Goal: Task Accomplishment & Management: Use online tool/utility

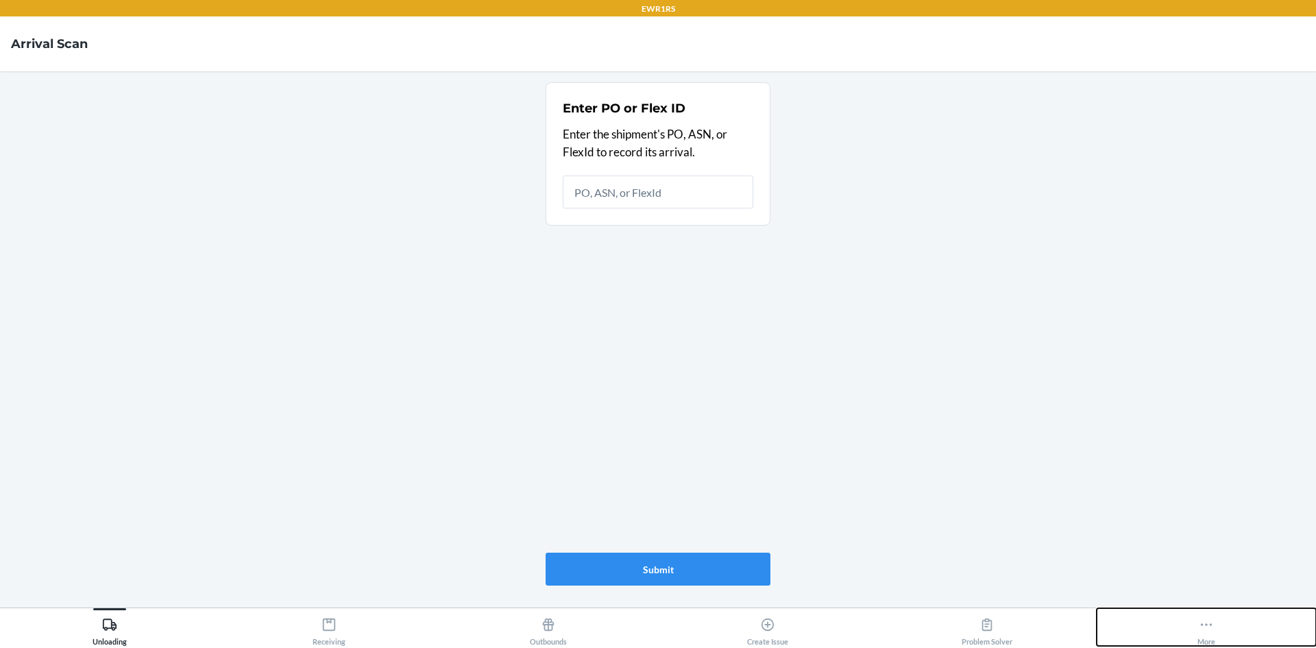
click at [1193, 638] on button "More" at bounding box center [1206, 627] width 219 height 38
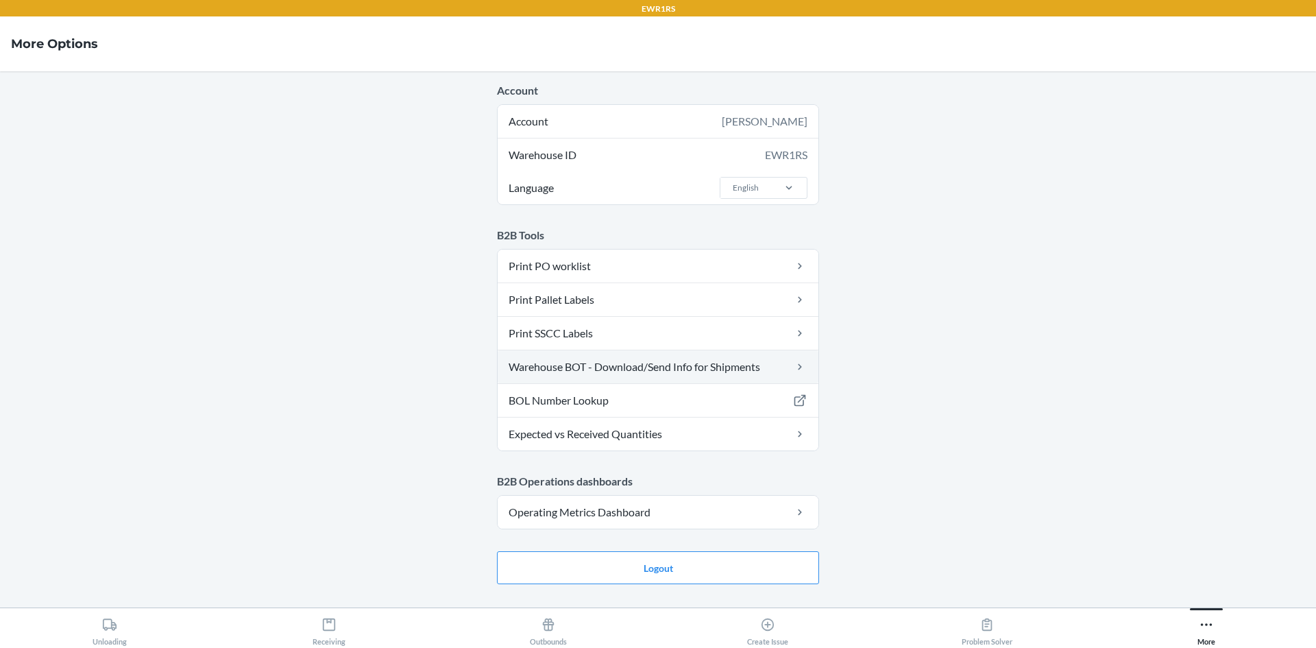
click at [686, 377] on link "Warehouse BOT - Download/Send Info for Shipments" at bounding box center [658, 366] width 321 height 33
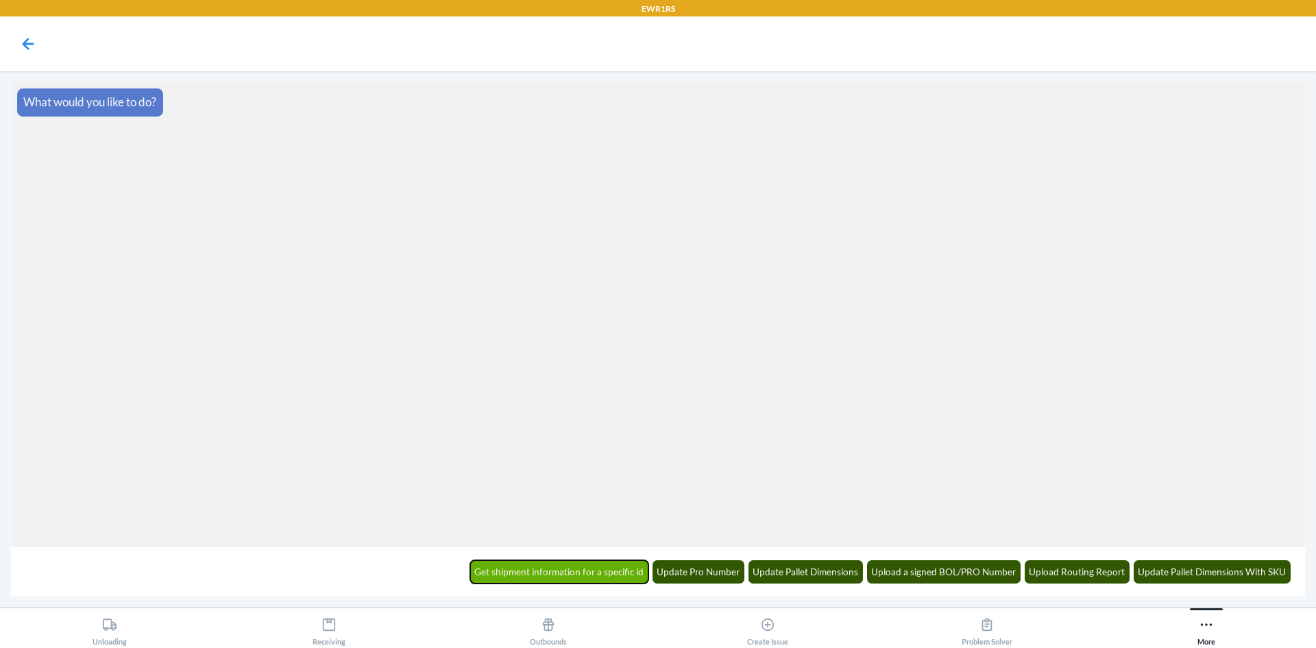
click at [596, 571] on button "Get shipment information for a specific id" at bounding box center [559, 571] width 179 height 23
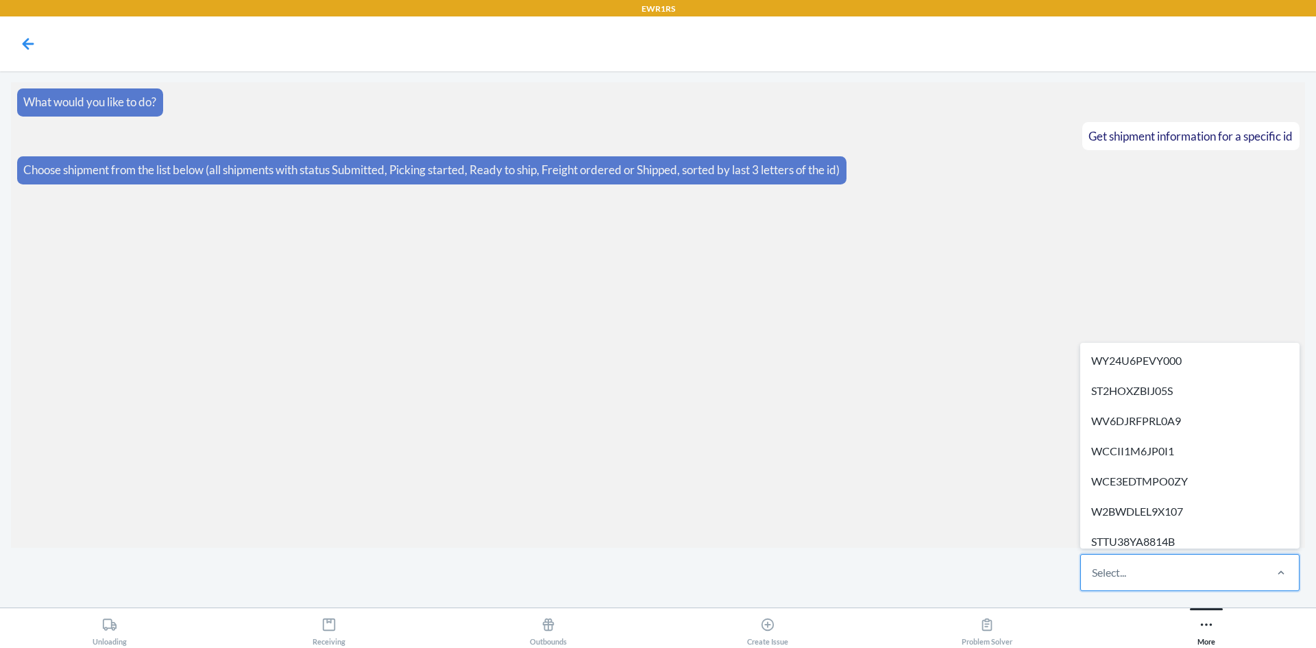
click at [1171, 577] on div "Select..." at bounding box center [1172, 572] width 182 height 36
click at [1093, 577] on input "option WY24U6PEVY000 focused, 1 of 328. 328 results available. Use Up and Down …" at bounding box center [1092, 572] width 1 height 16
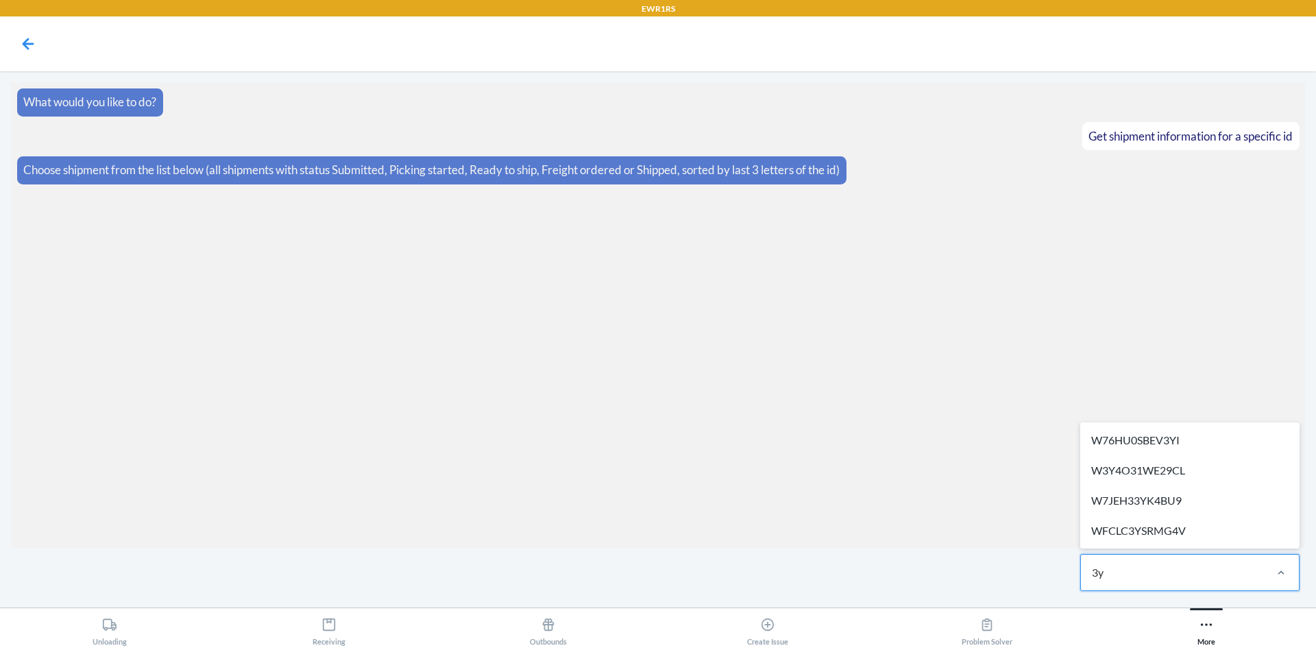
type input "3yi"
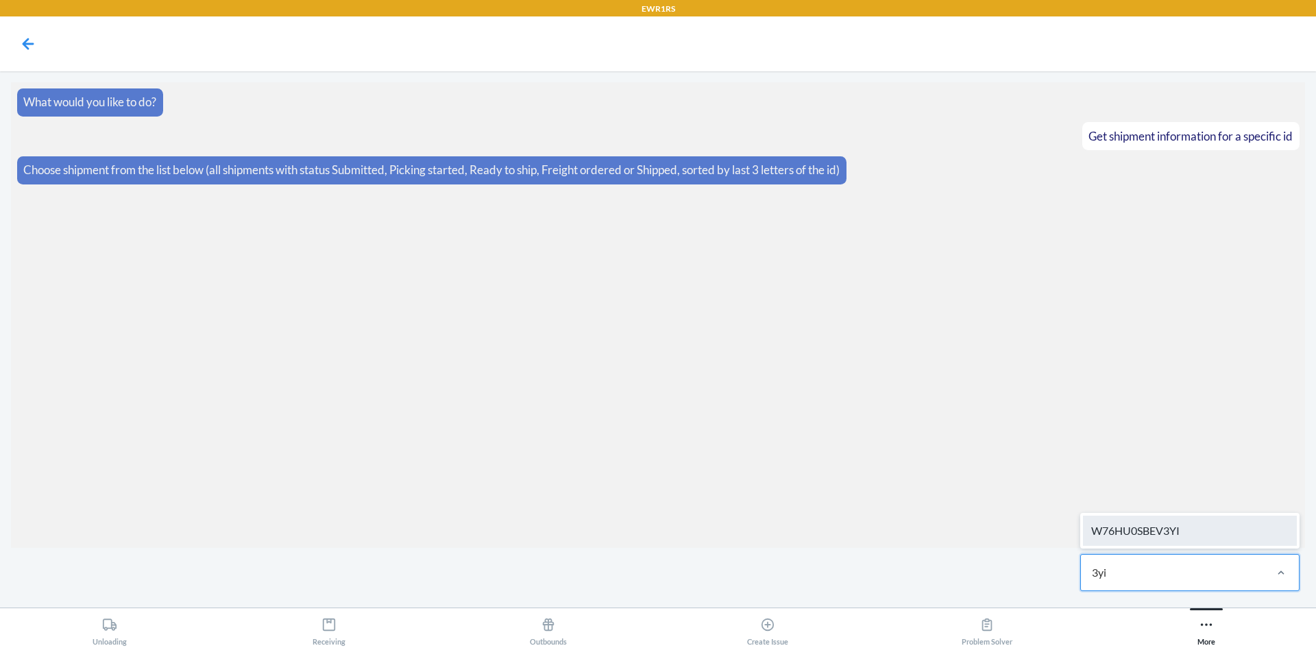
click at [1167, 530] on div "W76HU0SBEV3YI" at bounding box center [1190, 530] width 214 height 30
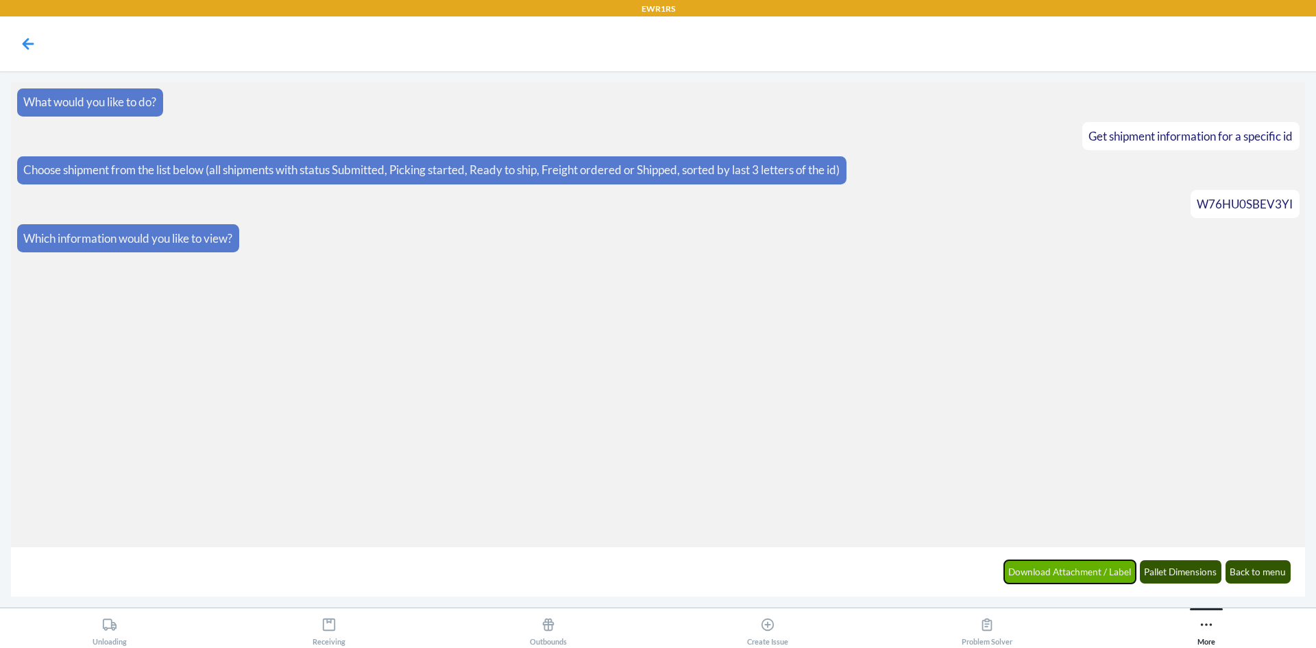
click at [1074, 567] on button "Download Attachment / Label" at bounding box center [1070, 571] width 132 height 23
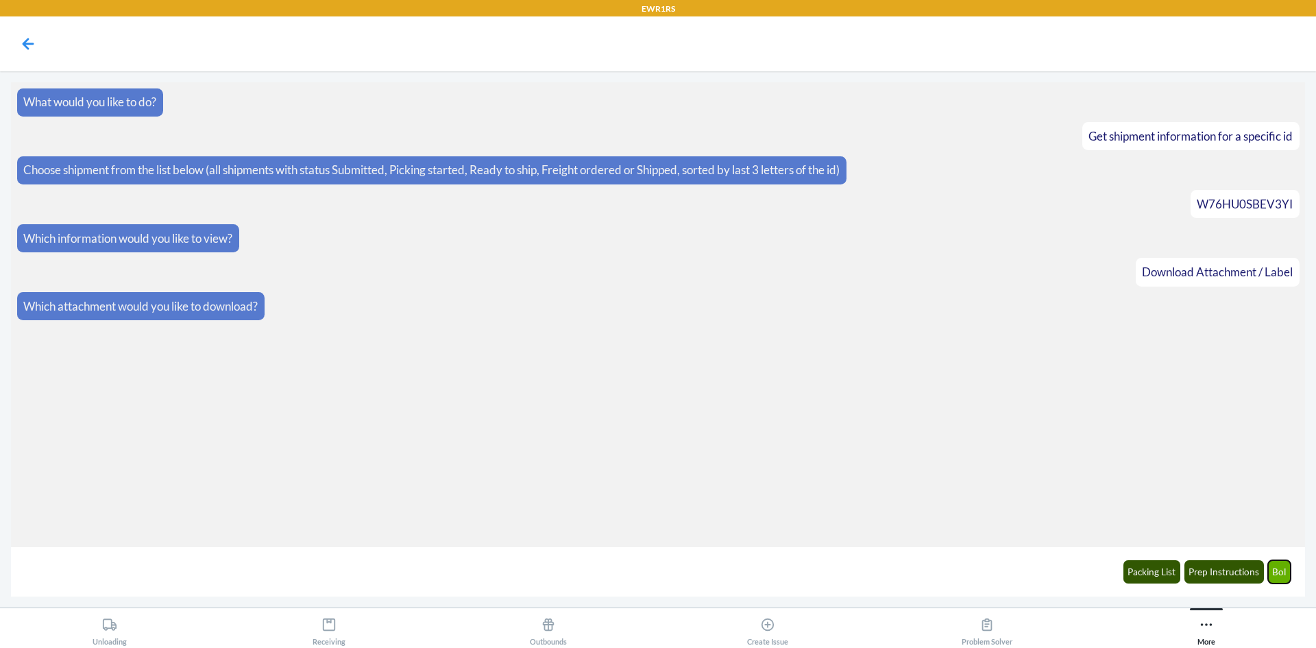
click at [1290, 571] on button "Bol" at bounding box center [1279, 571] width 23 height 23
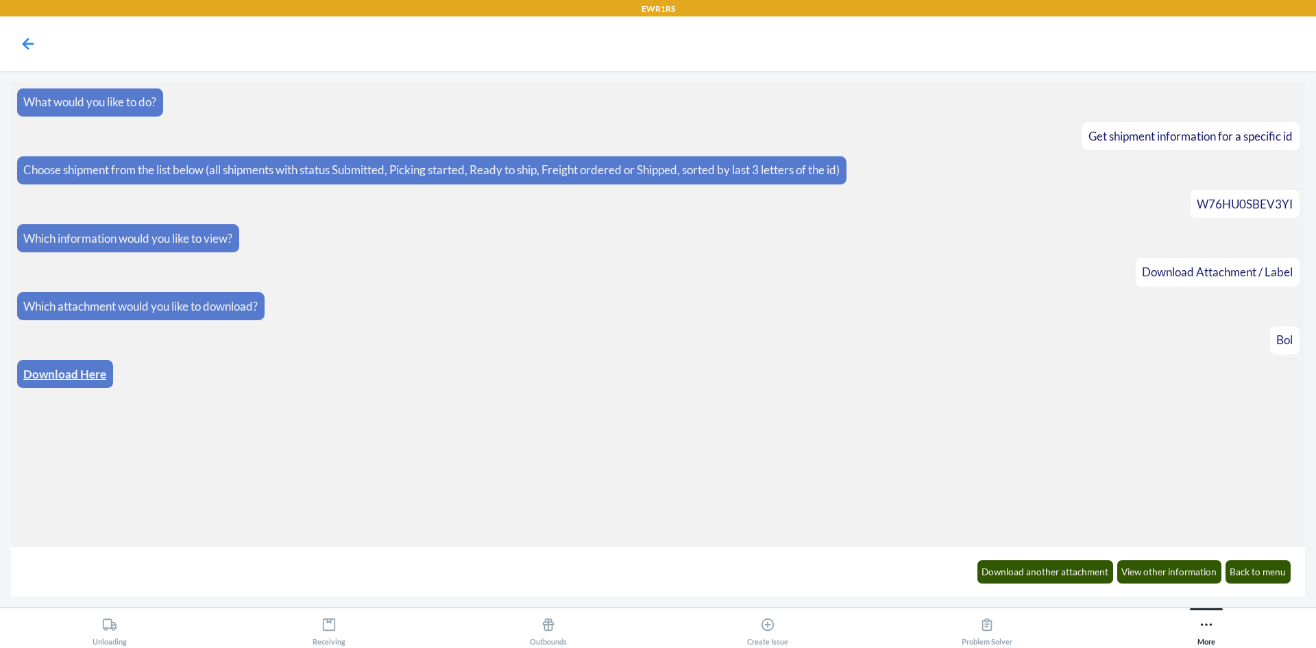
click at [62, 373] on link "Download Here" at bounding box center [64, 374] width 83 height 14
click at [1251, 559] on div "Download another attachment View other information Back to menu" at bounding box center [1133, 571] width 330 height 38
click at [1262, 567] on button "Back to menu" at bounding box center [1258, 571] width 66 height 23
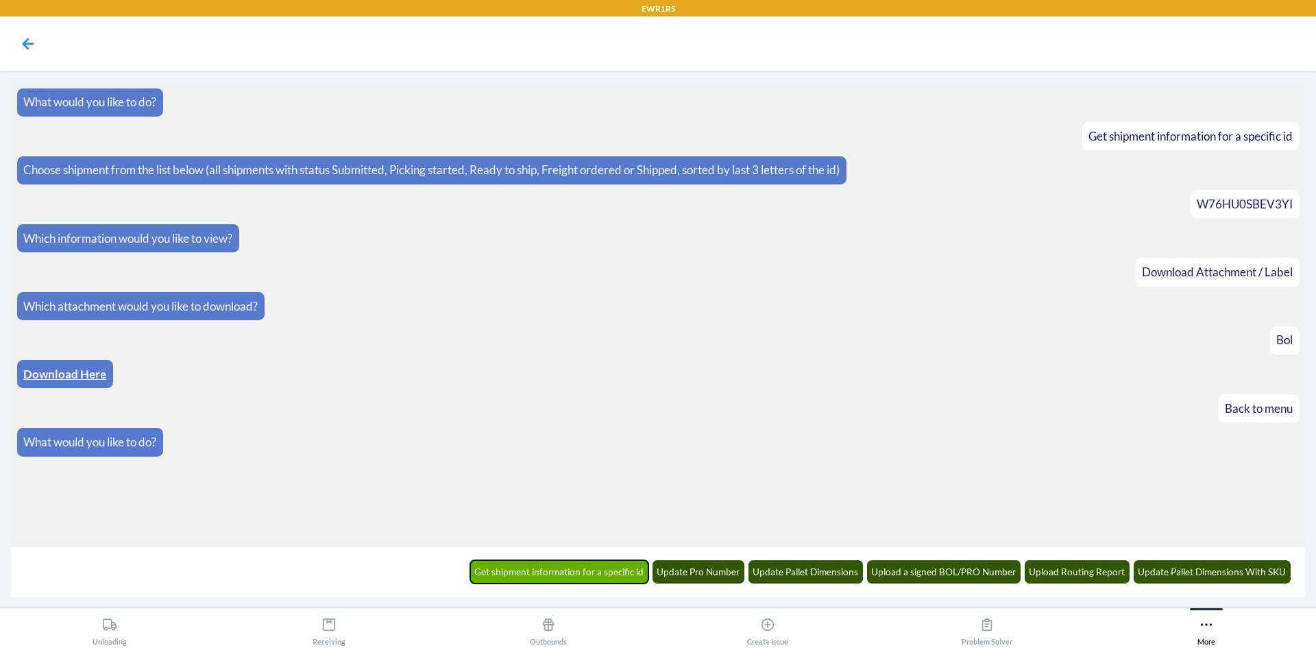
click at [634, 567] on button "Get shipment information for a specific id" at bounding box center [559, 571] width 179 height 23
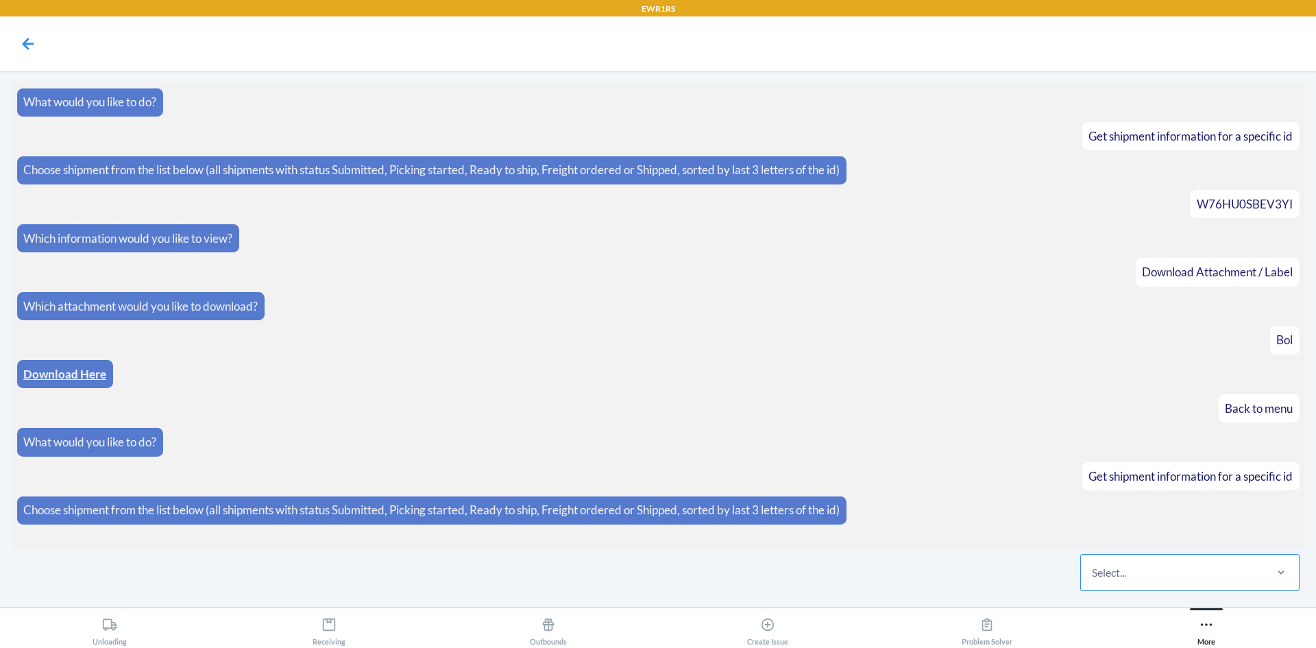
click at [1196, 563] on div "Select..." at bounding box center [1172, 572] width 182 height 36
click at [1093, 564] on input "Select..." at bounding box center [1092, 572] width 1 height 16
type input "llo3"
click at [1179, 531] on div "WS63C7F53LLO3" at bounding box center [1190, 530] width 214 height 30
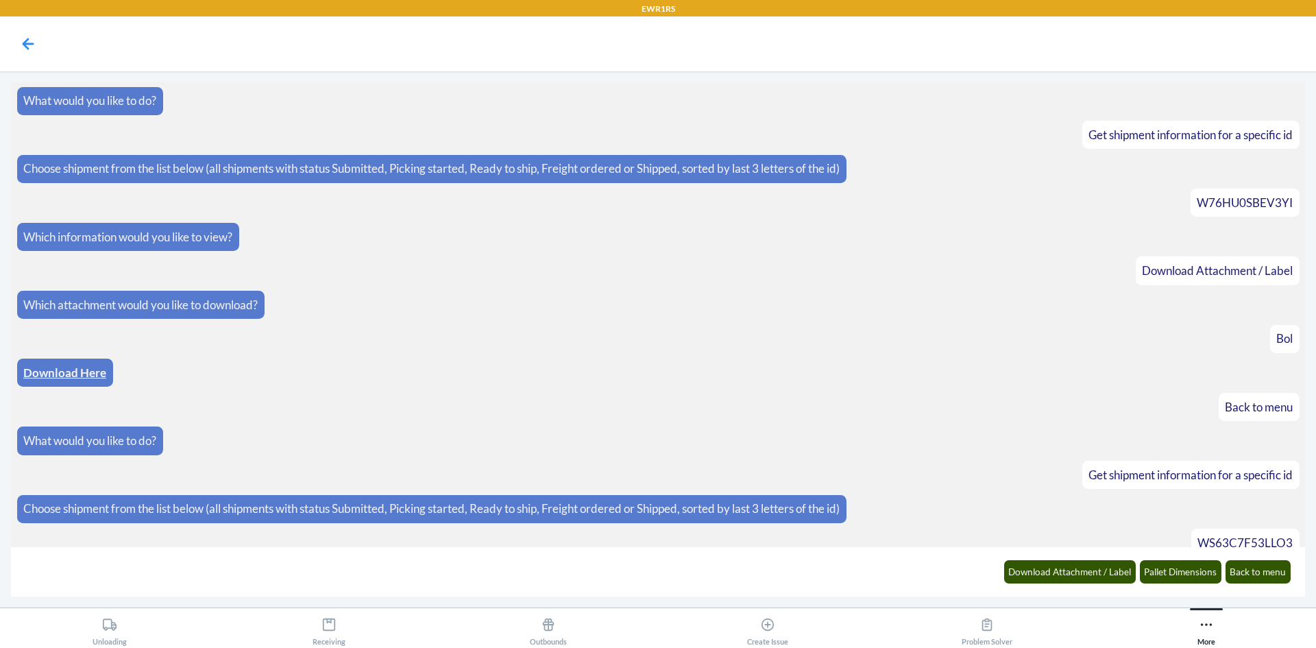
scroll to position [51, 0]
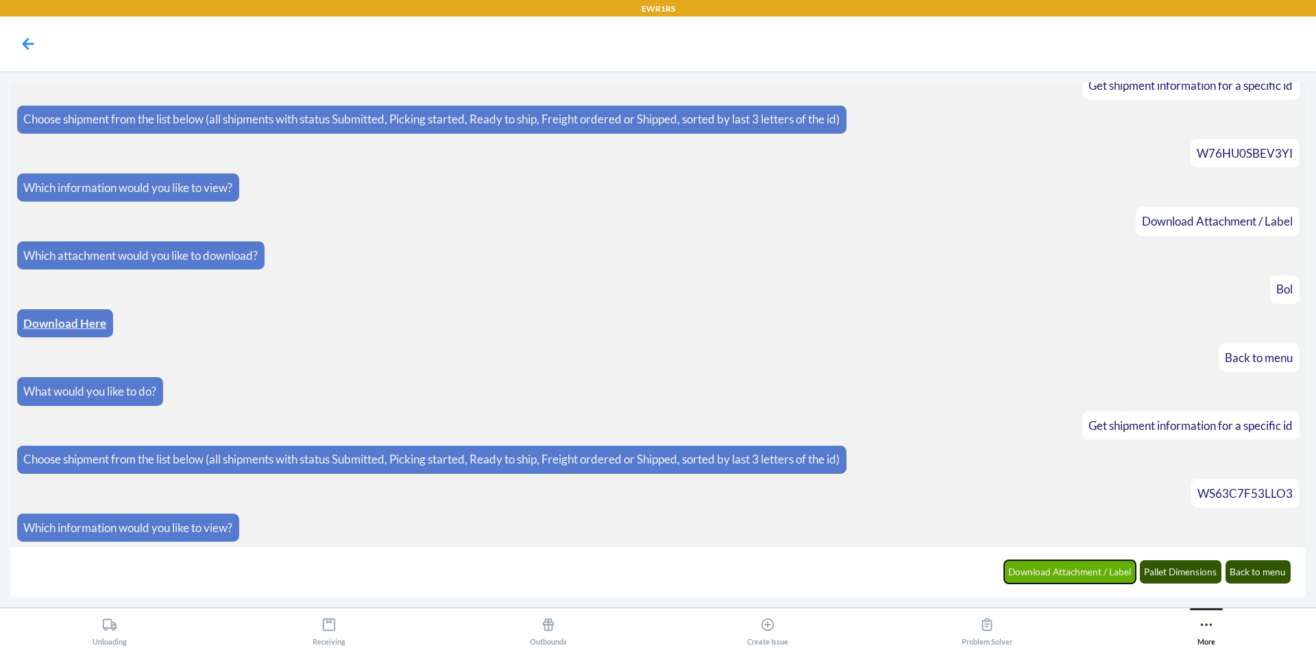
click at [1113, 564] on button "Download Attachment / Label" at bounding box center [1070, 571] width 132 height 23
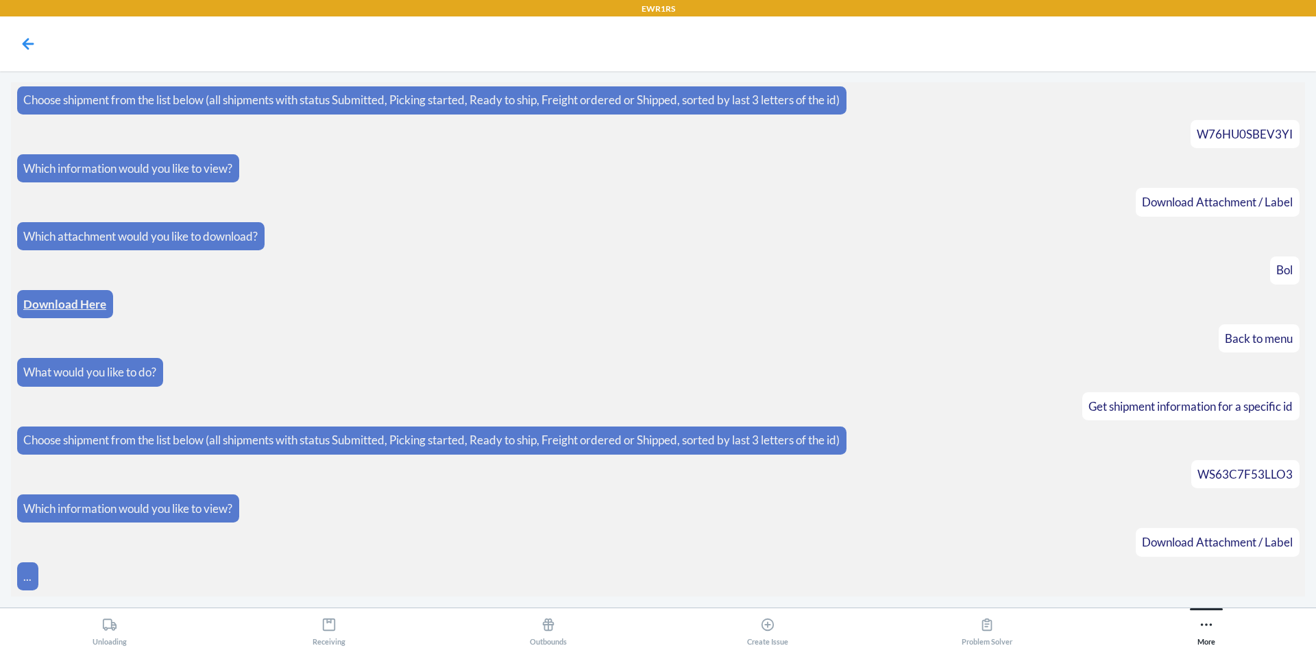
scroll to position [119, 0]
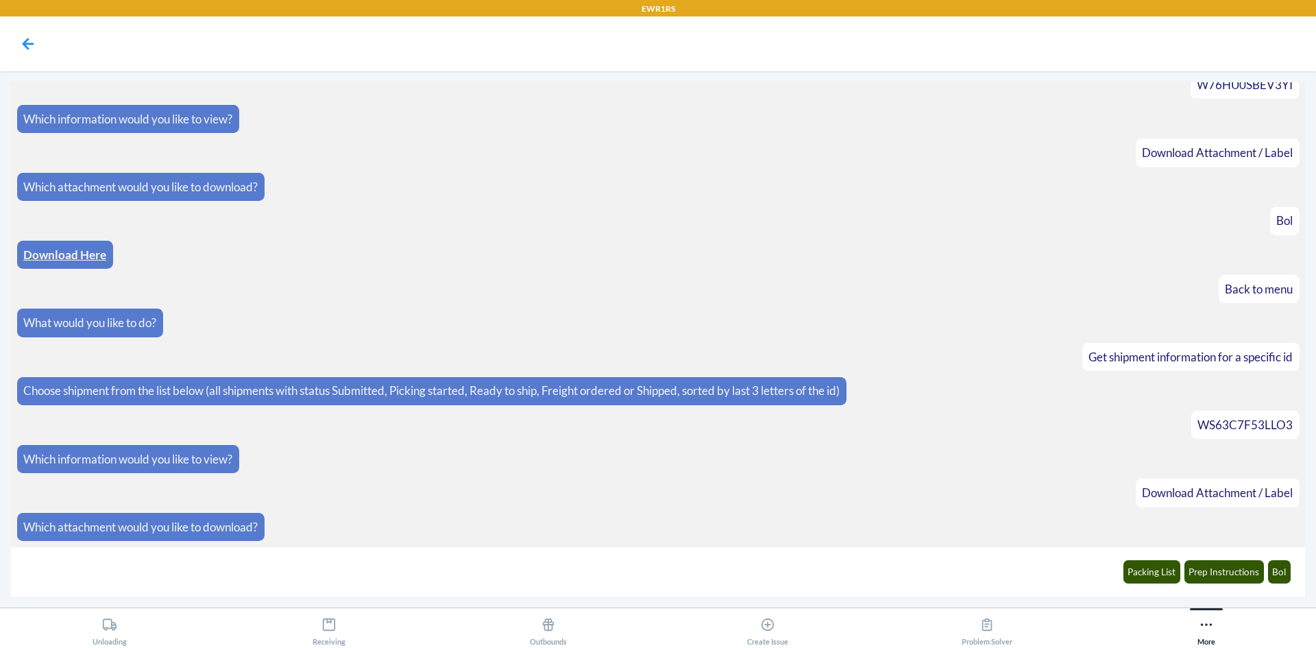
click at [439, 547] on div "Packing List Prep Instructions Bol" at bounding box center [658, 571] width 1294 height 49
click at [1277, 567] on button "Bol" at bounding box center [1279, 571] width 23 height 23
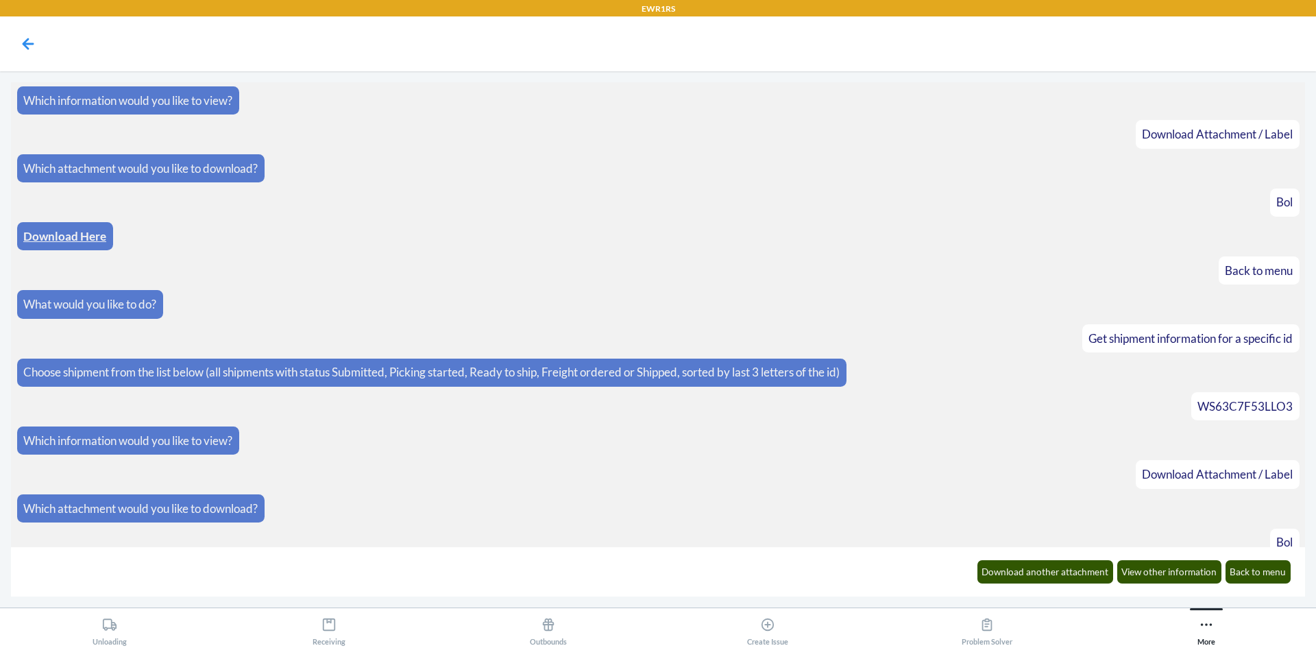
scroll to position [187, 0]
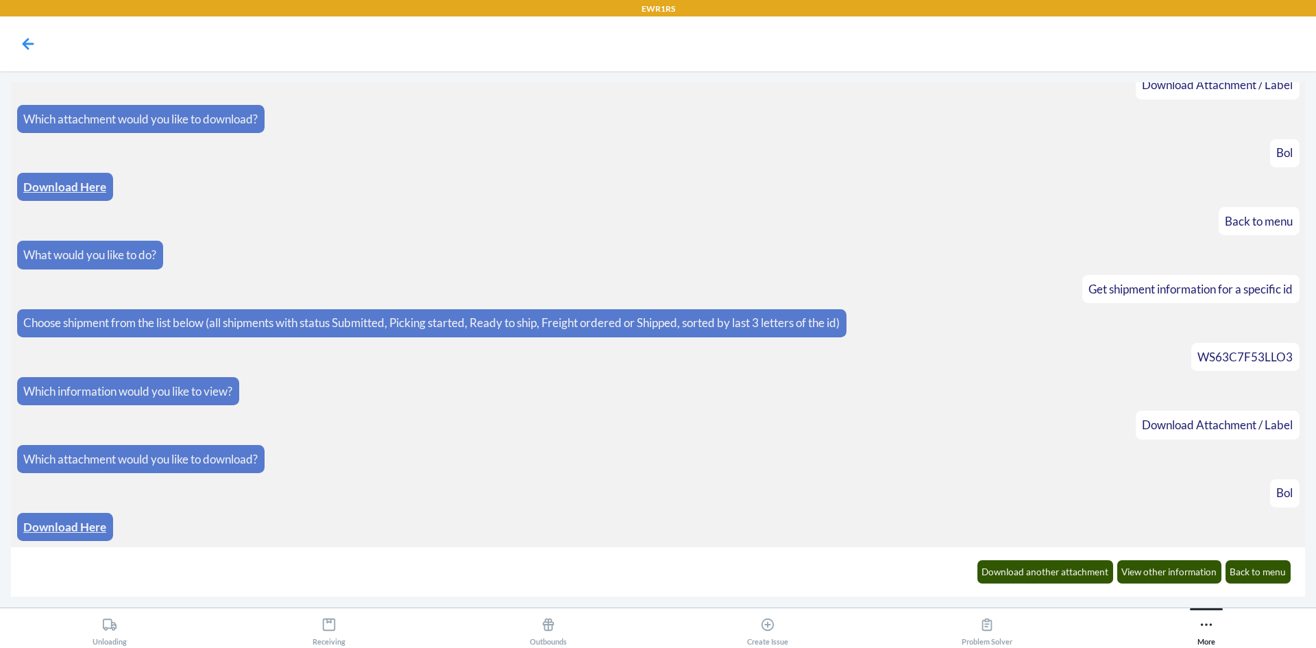
click at [52, 521] on link "Download Here" at bounding box center [64, 526] width 83 height 14
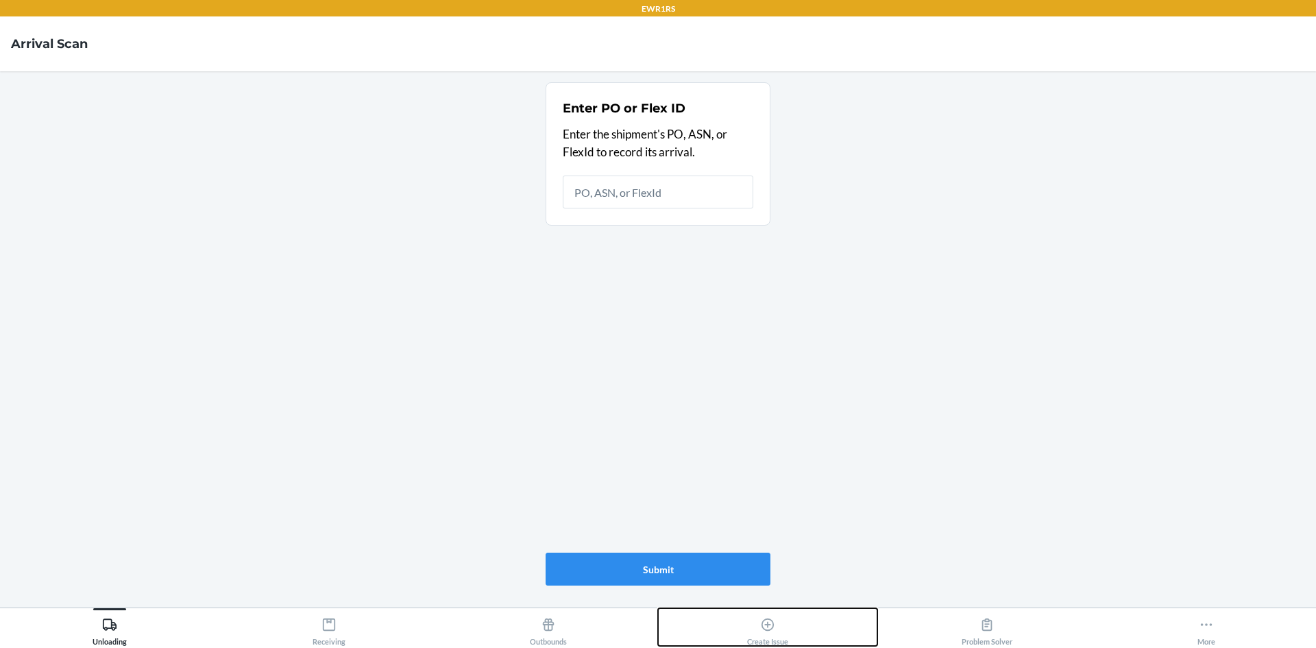
click at [732, 620] on button "Create Issue" at bounding box center [767, 627] width 219 height 38
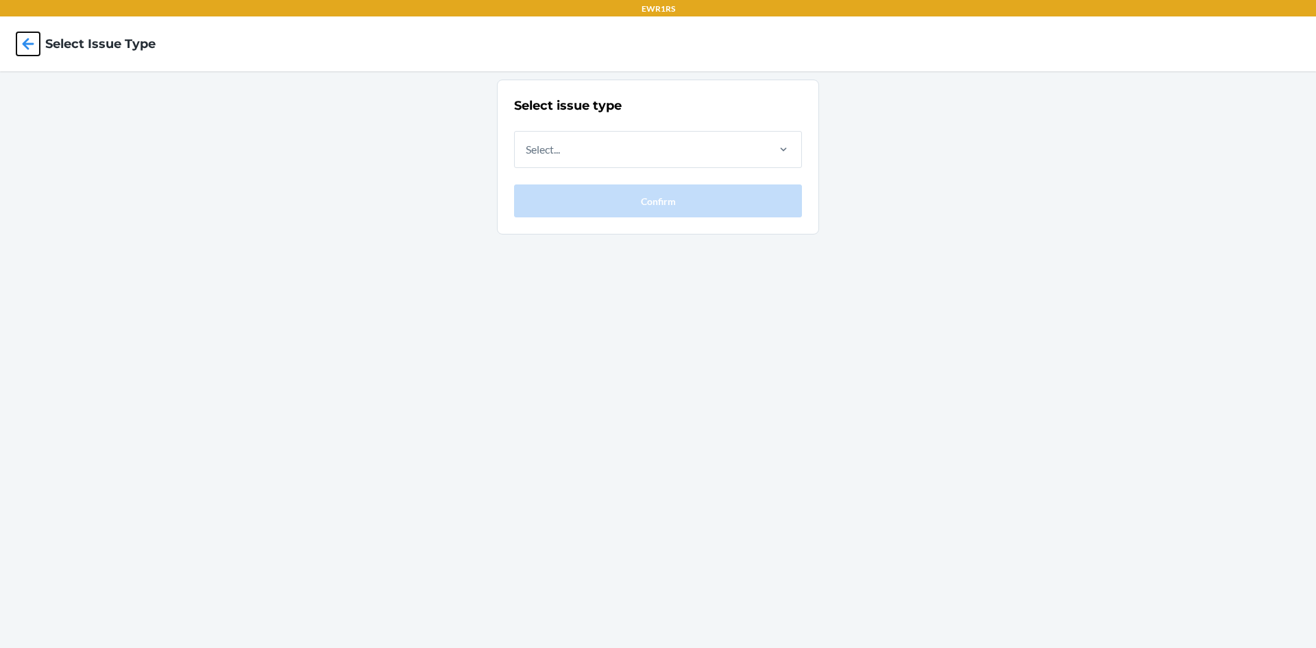
click at [25, 40] on icon at bounding box center [27, 43] width 23 height 23
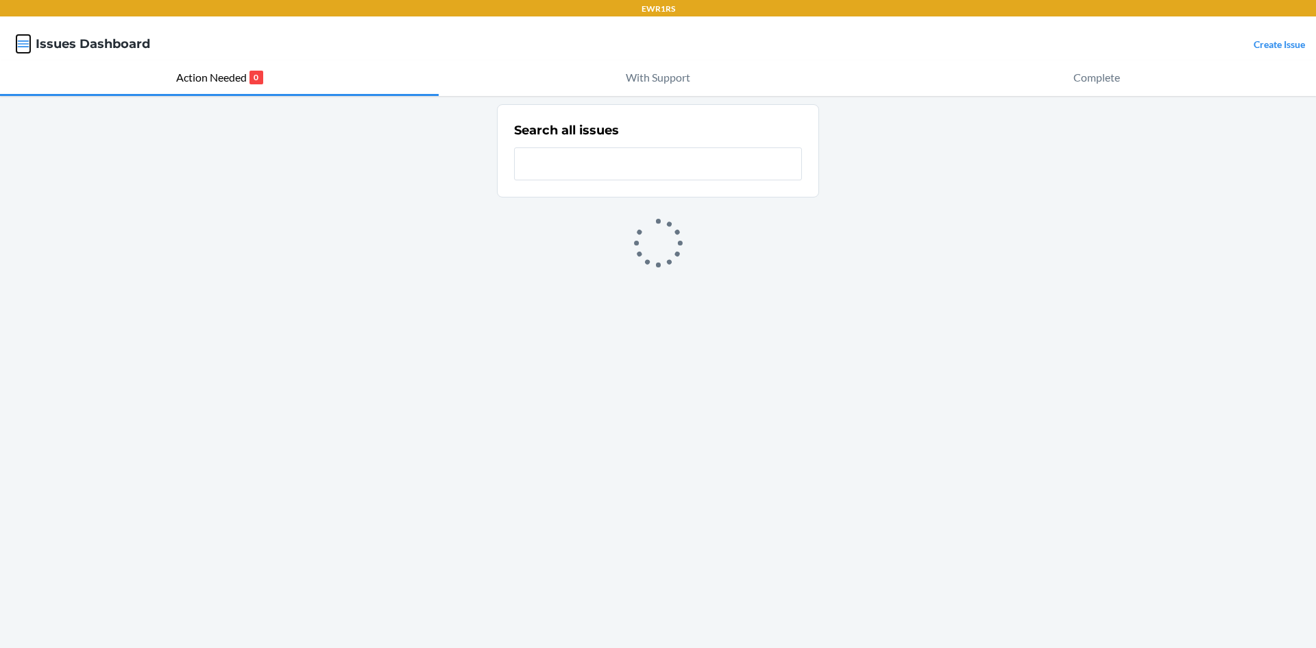
click at [26, 40] on icon "button" at bounding box center [23, 44] width 14 height 14
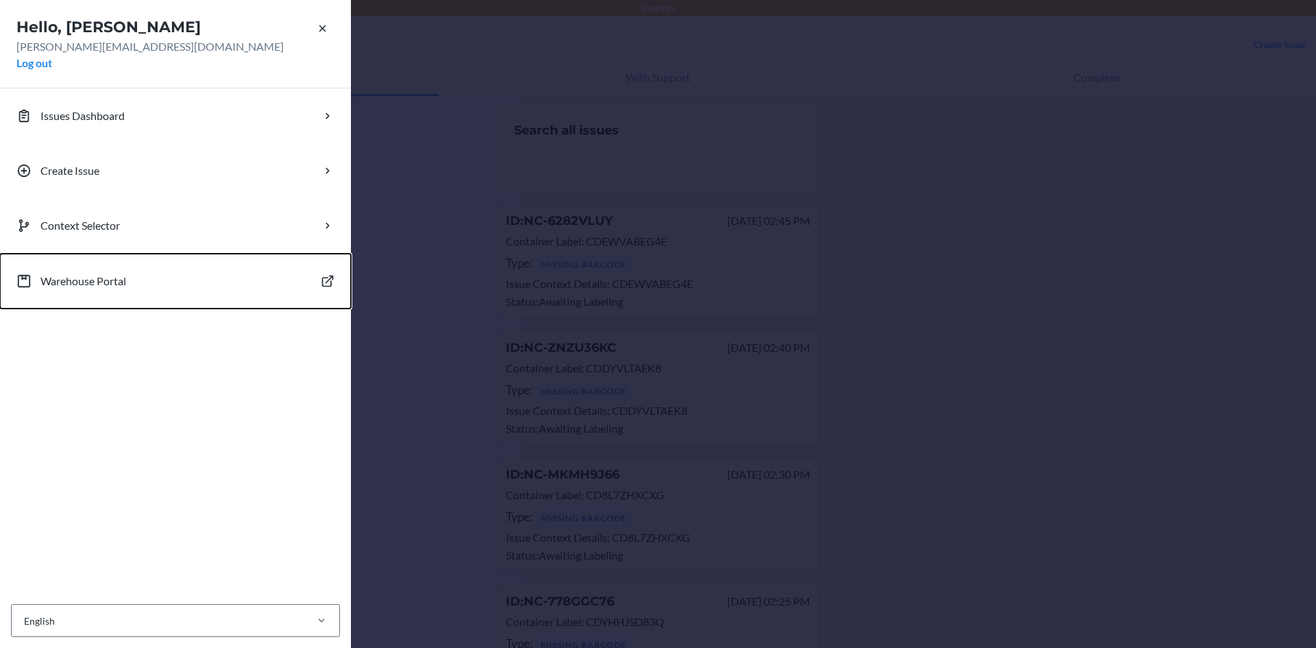
click at [105, 288] on p "Warehouse Portal" at bounding box center [83, 281] width 86 height 16
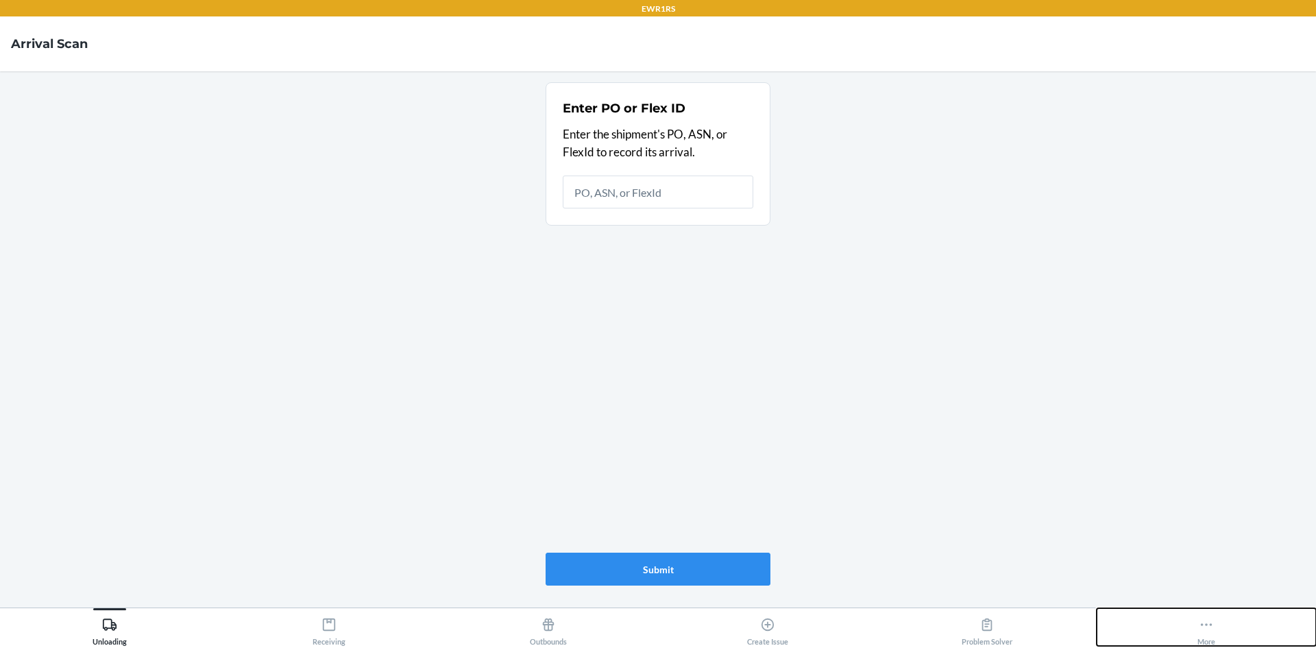
click at [1204, 626] on icon at bounding box center [1206, 624] width 15 height 15
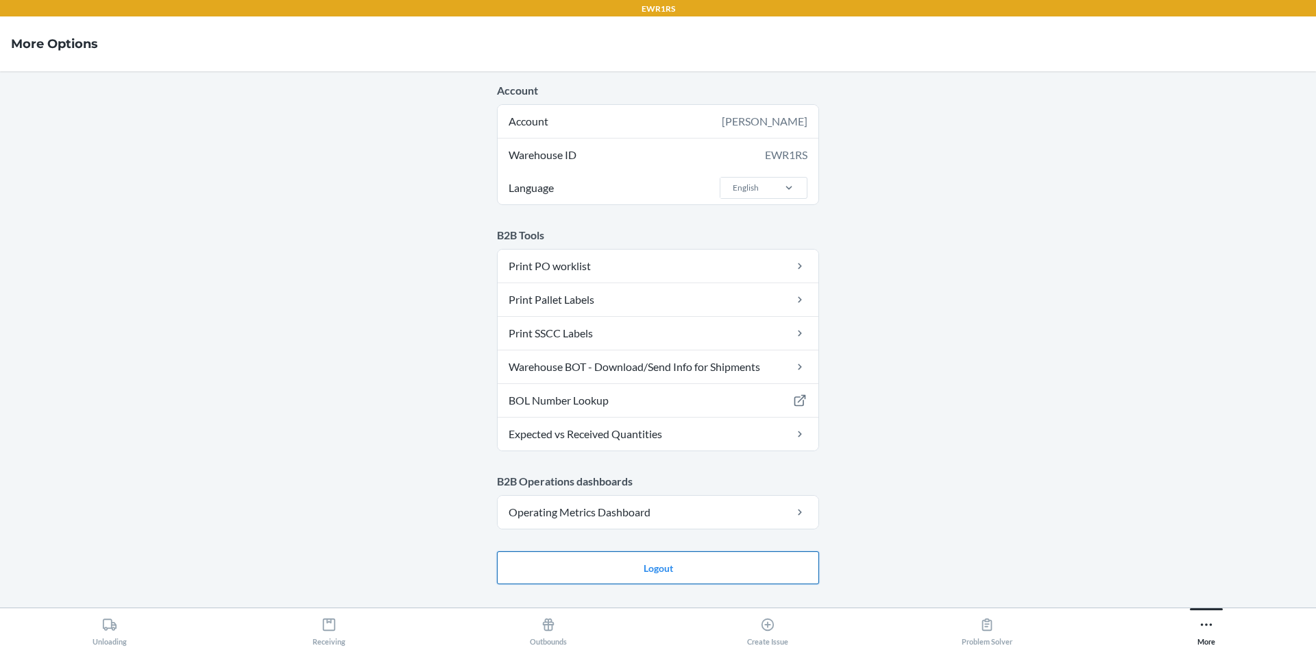
click at [652, 576] on button "Logout" at bounding box center [658, 567] width 322 height 33
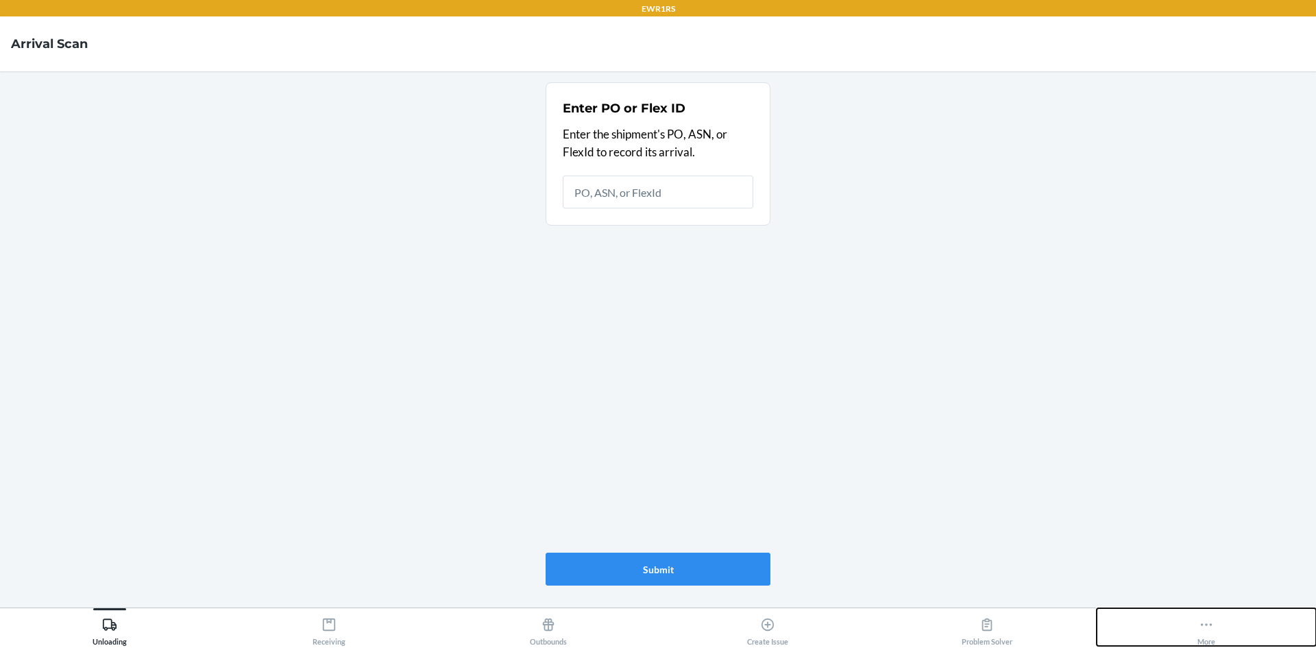
click at [1169, 628] on button "More" at bounding box center [1206, 627] width 219 height 38
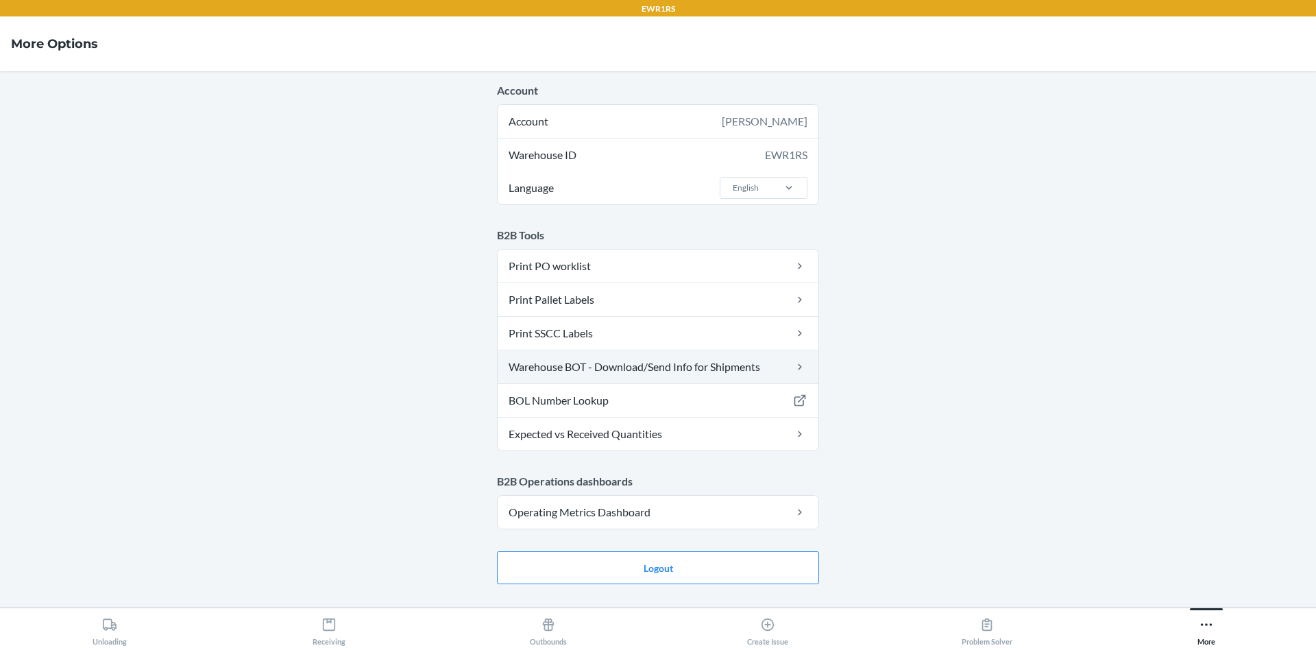
click at [608, 364] on link "Warehouse BOT - Download/Send Info for Shipments" at bounding box center [658, 366] width 321 height 33
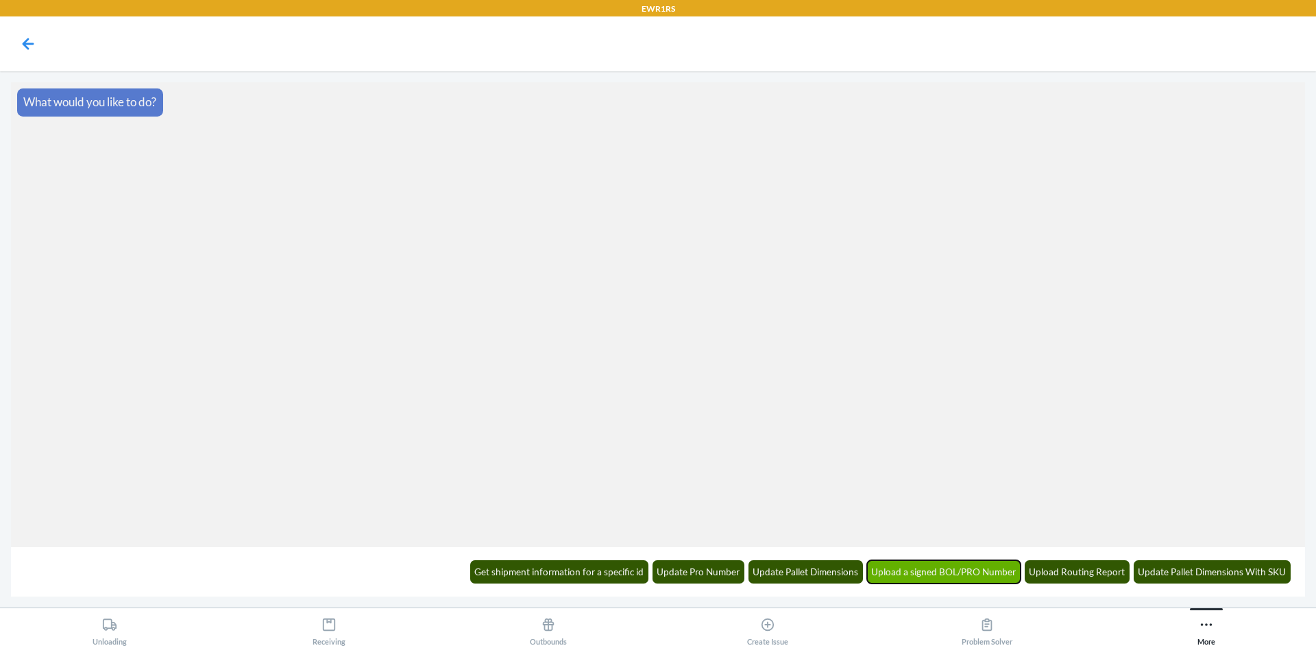
click at [977, 568] on button "Upload a signed BOL/PRO Number" at bounding box center [944, 571] width 154 height 23
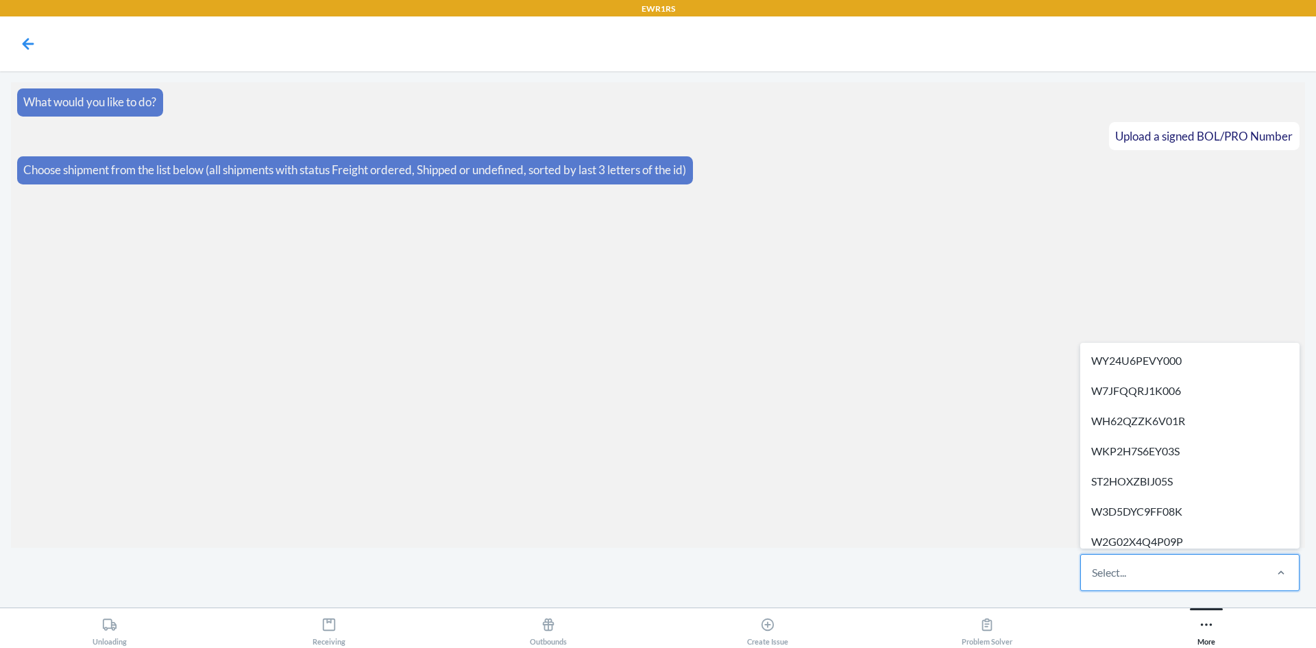
click at [1110, 583] on div "Select..." at bounding box center [1172, 572] width 182 height 36
click at [1093, 580] on input "option WY24U6PEVY000 focused, 1 of 502. 502 results available. Use Up and Down …" at bounding box center [1092, 572] width 1 height 16
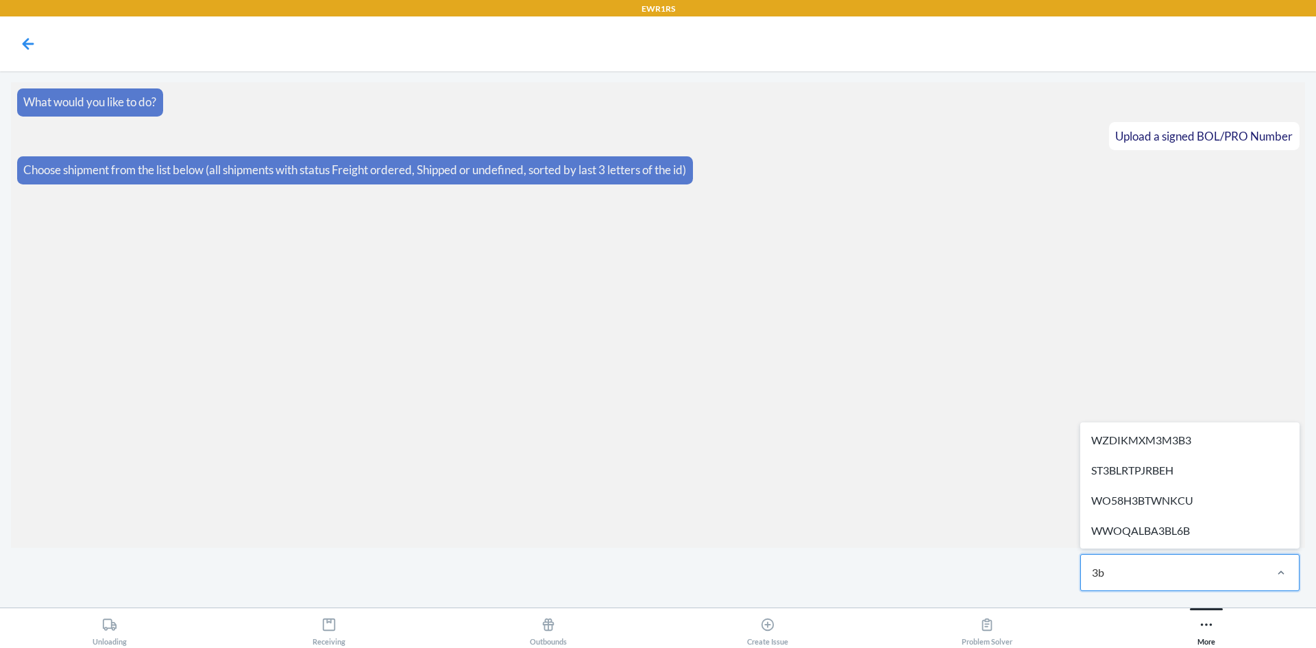
type input "3b3"
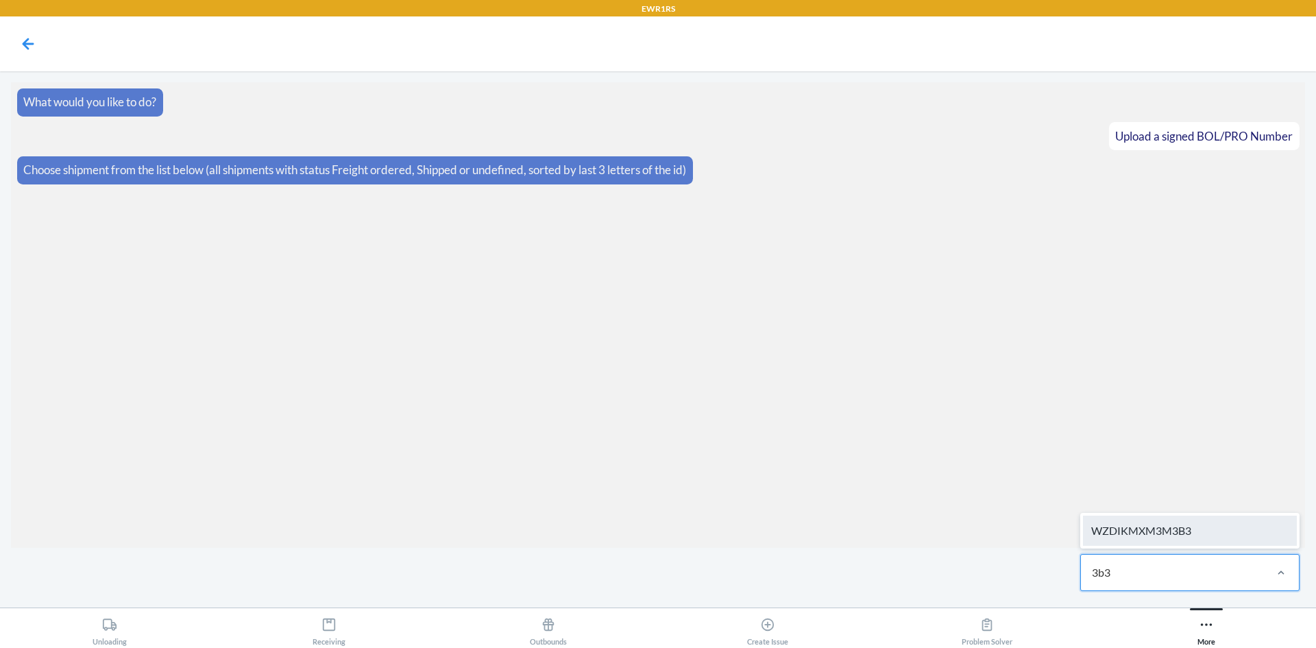
click at [1163, 518] on div "WZDIKMXM3M3B3" at bounding box center [1190, 530] width 214 height 30
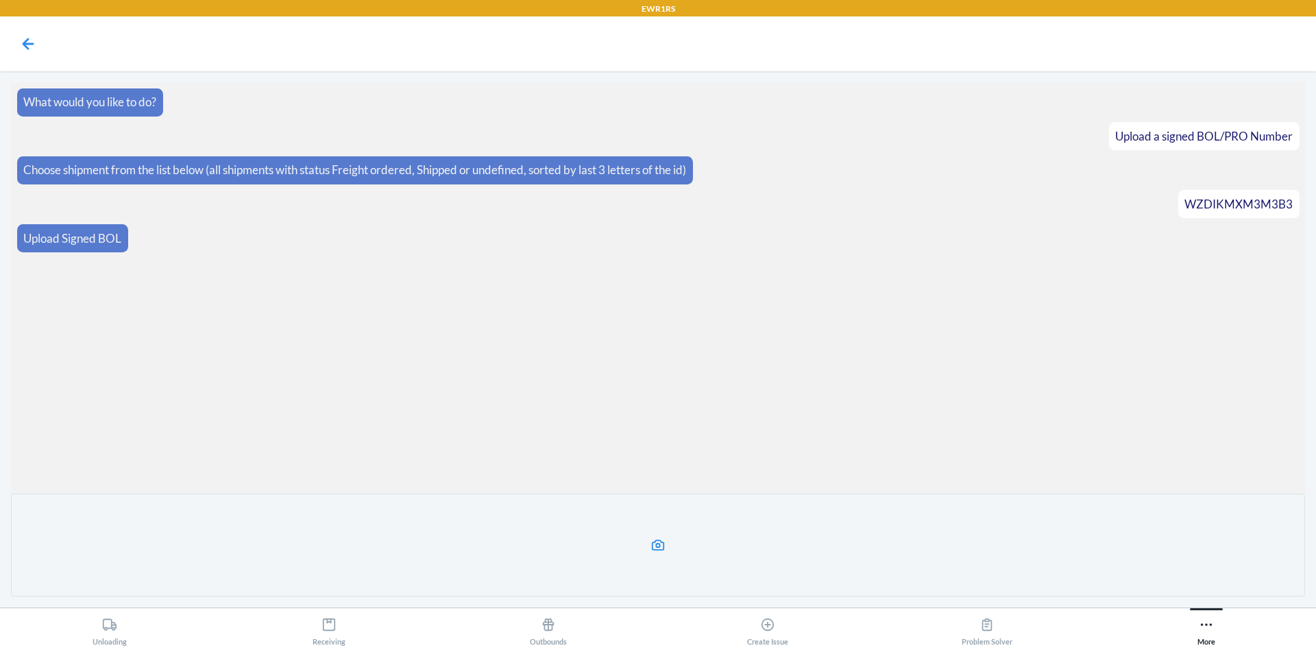
click at [864, 558] on label at bounding box center [658, 544] width 1294 height 103
click at [0, 0] on input "file" at bounding box center [0, 0] width 0 height 0
click at [620, 549] on label at bounding box center [658, 544] width 1294 height 103
click at [0, 0] on input "file" at bounding box center [0, 0] width 0 height 0
click at [980, 363] on section "What would you like to do? Upload a signed BOL/PRO Number Choose shipment from …" at bounding box center [658, 287] width 1294 height 411
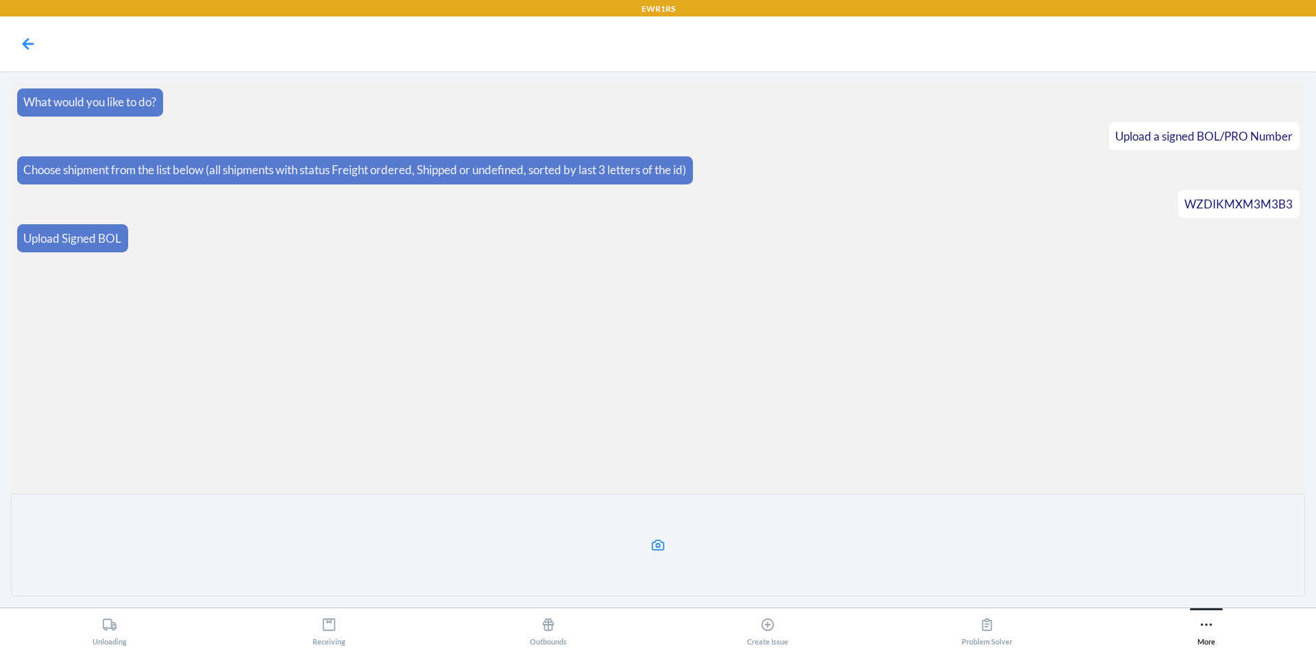
click at [942, 560] on label at bounding box center [658, 544] width 1294 height 103
click at [0, 0] on input "file" at bounding box center [0, 0] width 0 height 0
click at [905, 543] on label at bounding box center [658, 544] width 1294 height 103
click at [0, 0] on input "file" at bounding box center [0, 0] width 0 height 0
click at [732, 527] on label at bounding box center [658, 544] width 1294 height 103
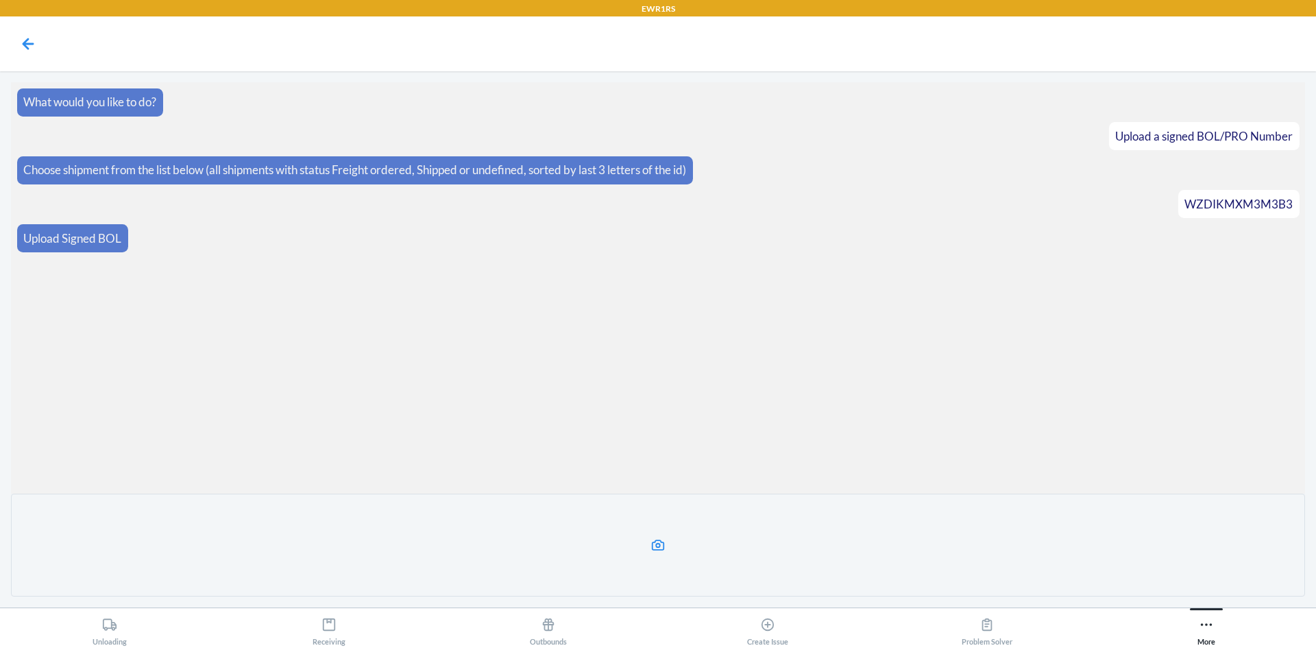
click at [0, 0] on input "file" at bounding box center [0, 0] width 0 height 0
click at [691, 526] on label at bounding box center [658, 544] width 1294 height 103
click at [0, 0] on input "file" at bounding box center [0, 0] width 0 height 0
click at [30, 50] on icon at bounding box center [27, 43] width 23 height 23
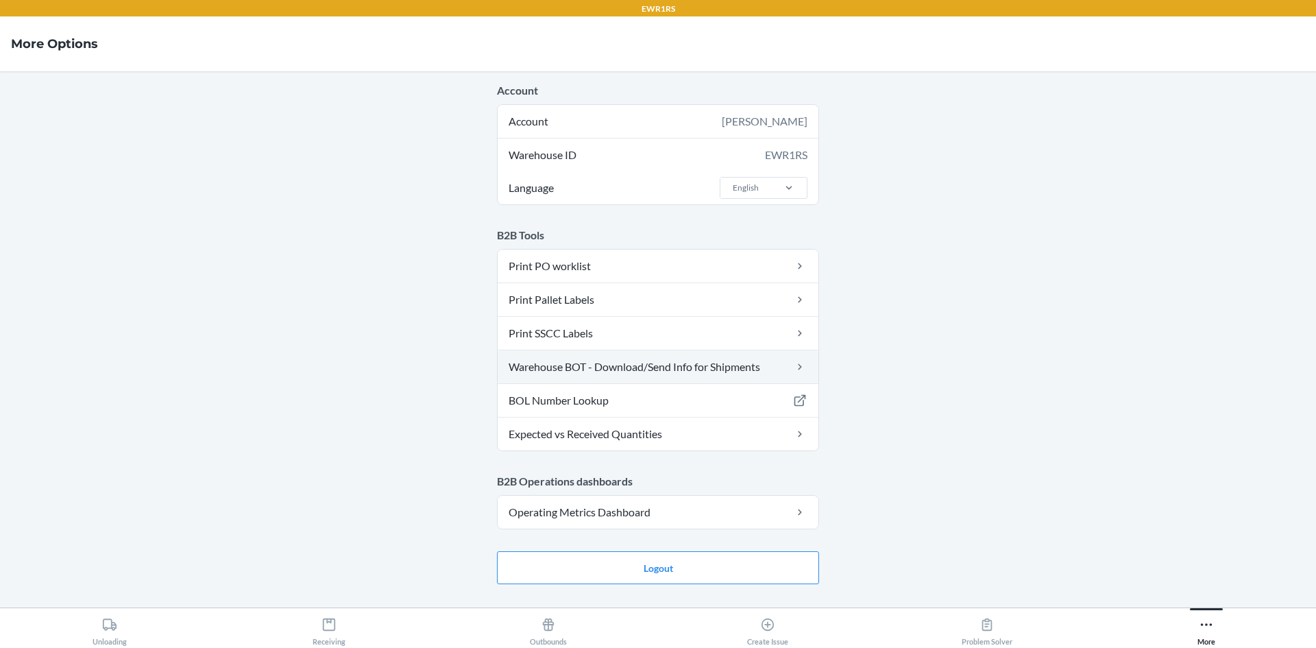
click at [706, 372] on link "Warehouse BOT - Download/Send Info for Shipments" at bounding box center [658, 366] width 321 height 33
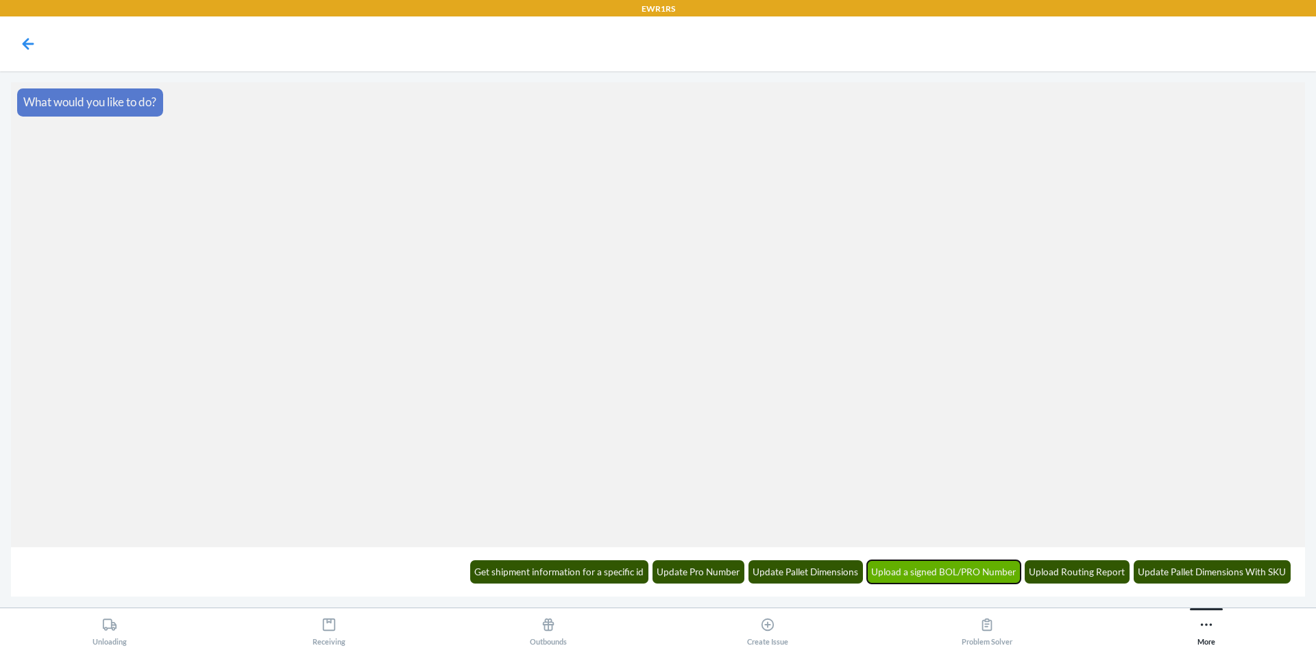
click at [941, 577] on button "Upload a signed BOL/PRO Number" at bounding box center [944, 571] width 154 height 23
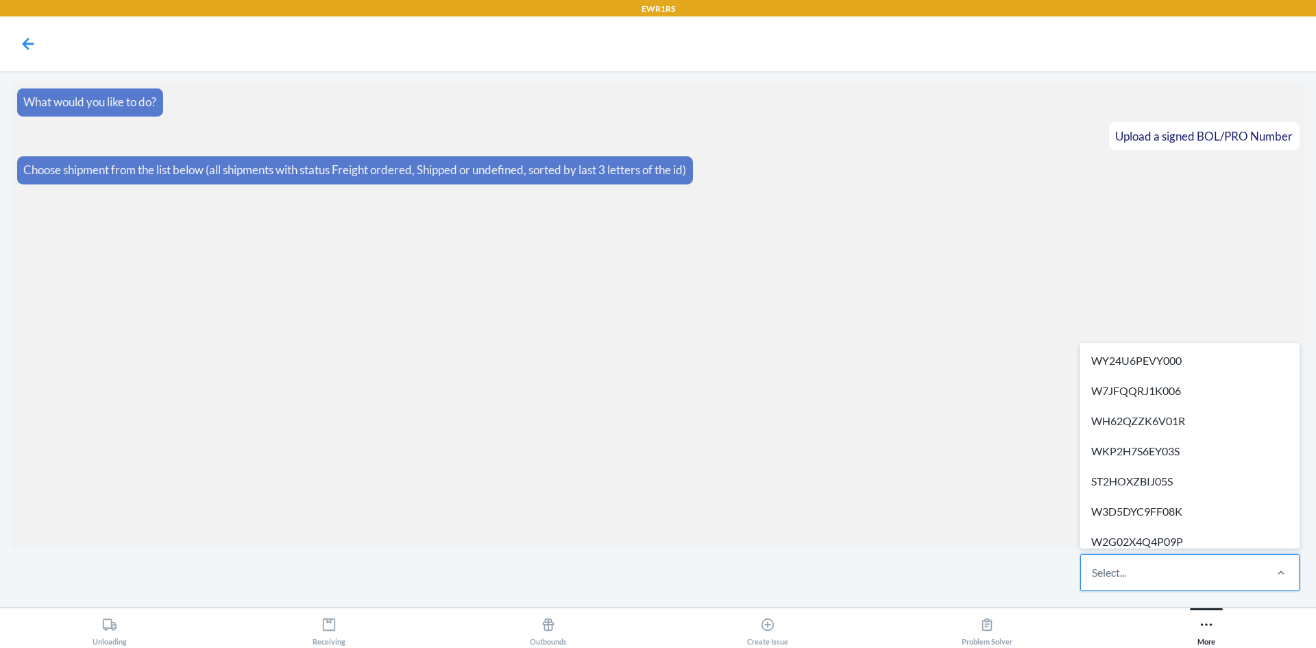
click at [1160, 568] on div "Select..." at bounding box center [1172, 572] width 182 height 36
click at [1093, 568] on input "option WY24U6PEVY000 focused, 1 of 502. 502 results available. Use Up and Down …" at bounding box center [1092, 572] width 1 height 16
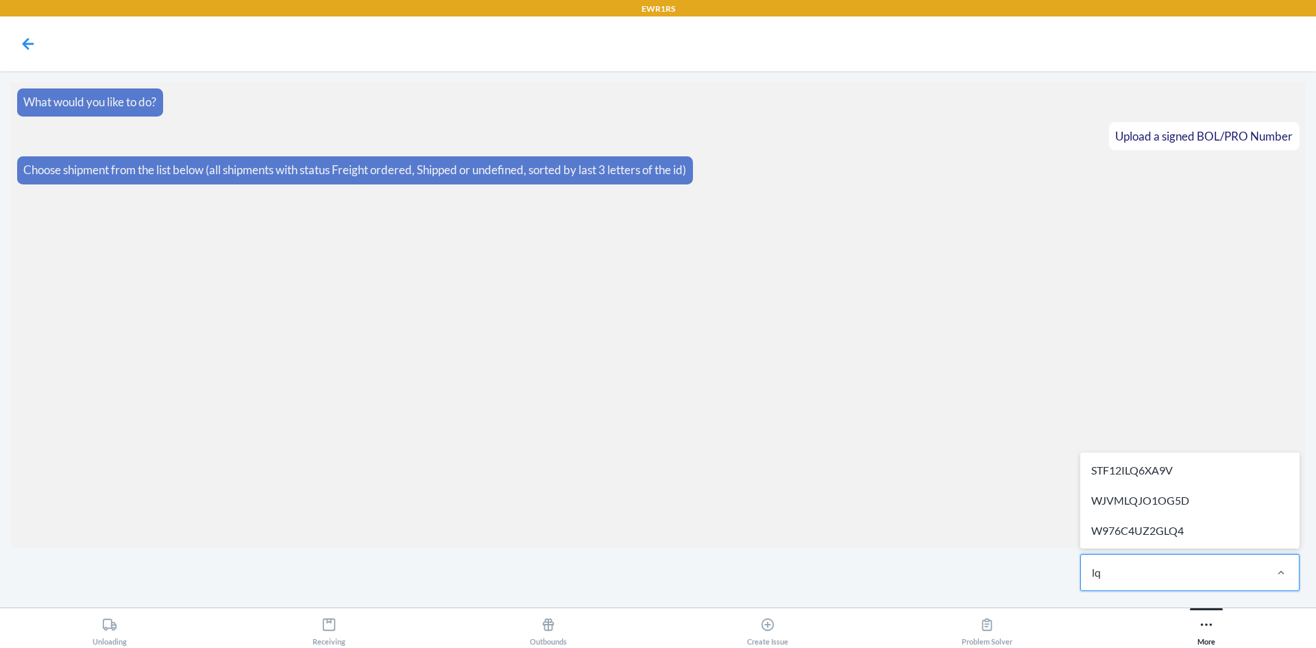
type input "lq4"
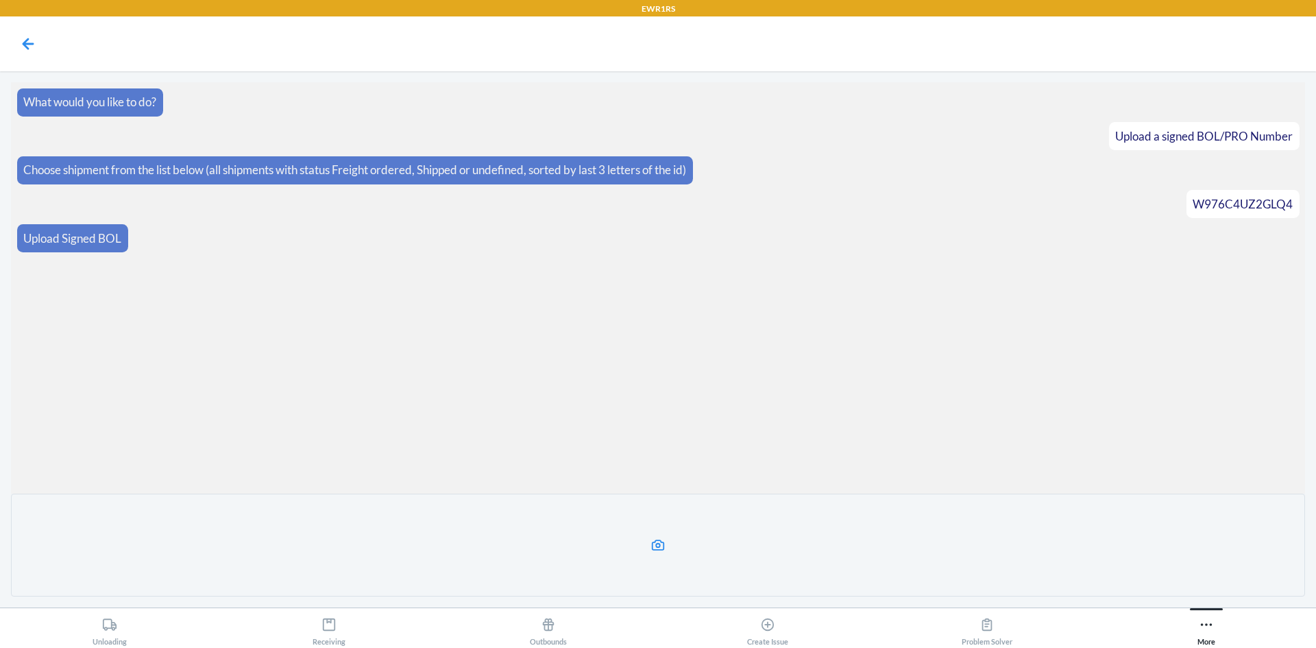
click at [799, 565] on label at bounding box center [658, 544] width 1294 height 103
click at [0, 0] on input "file" at bounding box center [0, 0] width 0 height 0
click at [1013, 350] on section "What would you like to do? Upload a signed BOL/PRO Number Choose shipment from …" at bounding box center [658, 287] width 1294 height 411
click at [926, 561] on label at bounding box center [658, 544] width 1294 height 103
click at [0, 0] on input "file" at bounding box center [0, 0] width 0 height 0
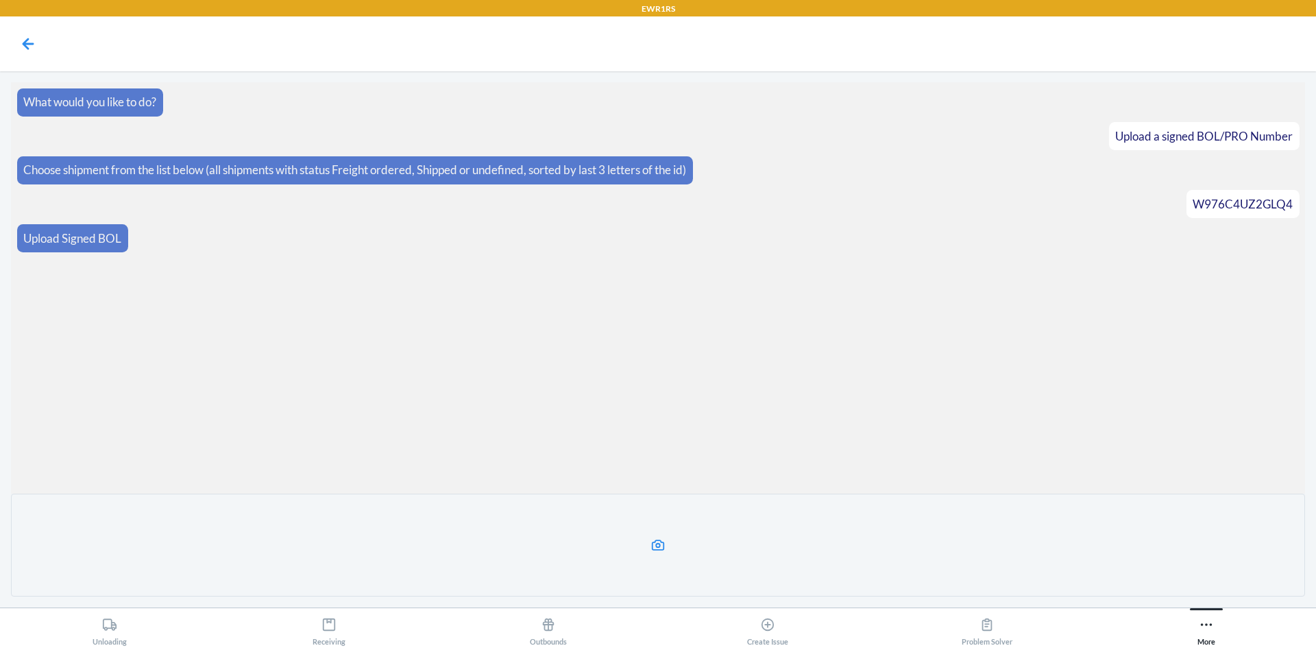
click at [763, 527] on label at bounding box center [658, 544] width 1294 height 103
click at [0, 0] on input "file" at bounding box center [0, 0] width 0 height 0
